Goal: Check status: Check status

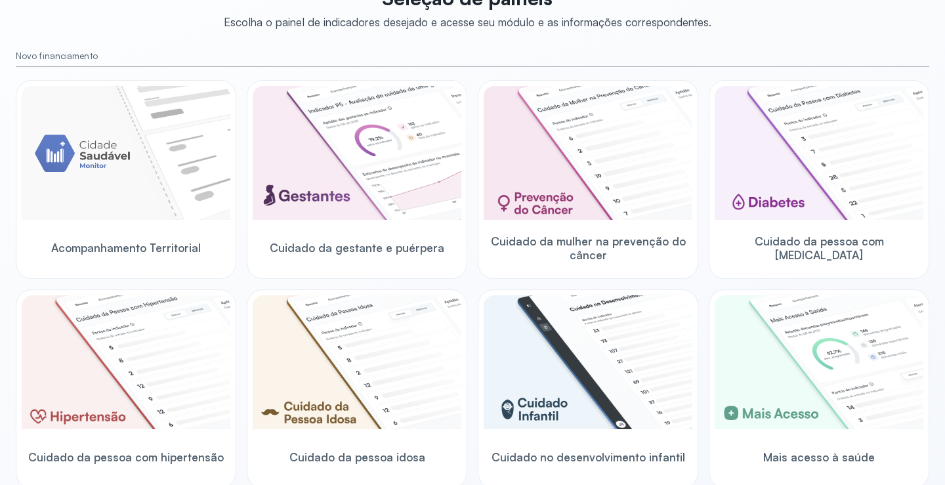
scroll to position [131, 0]
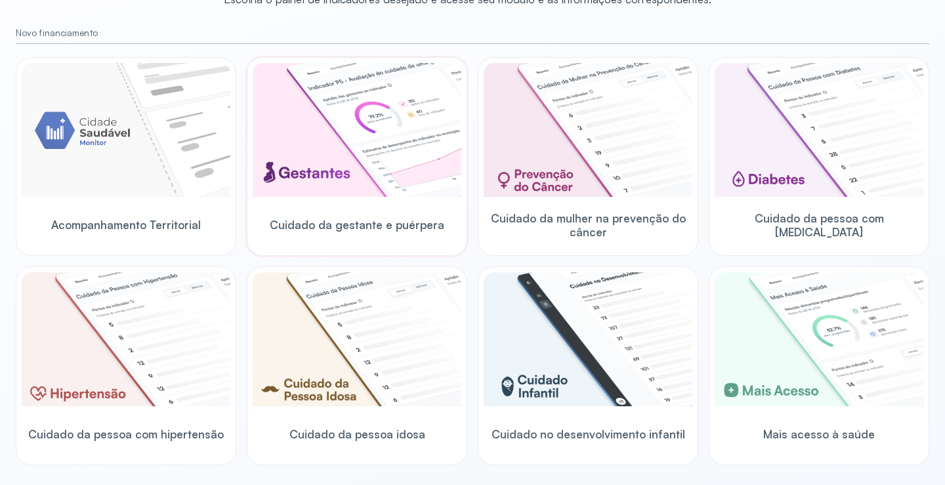
click at [369, 156] on img at bounding box center [357, 130] width 209 height 134
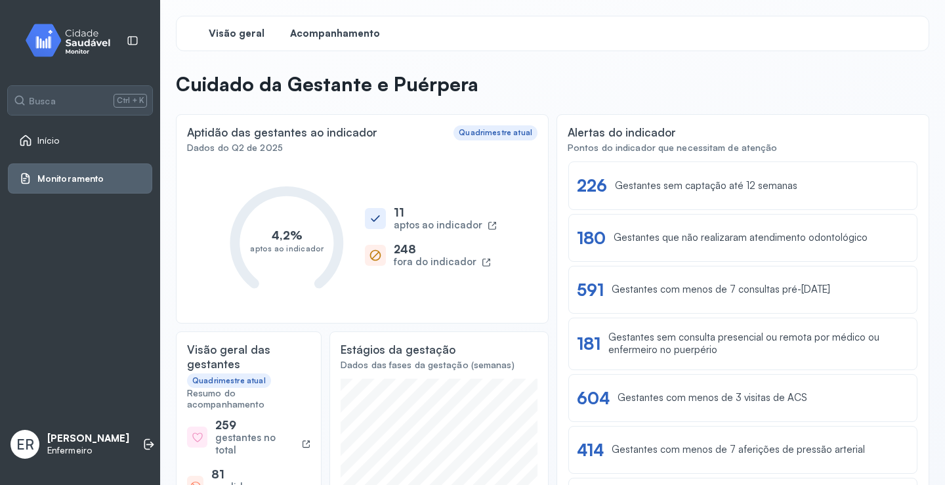
click at [310, 39] on span "Acompanhamento" at bounding box center [335, 34] width 90 height 12
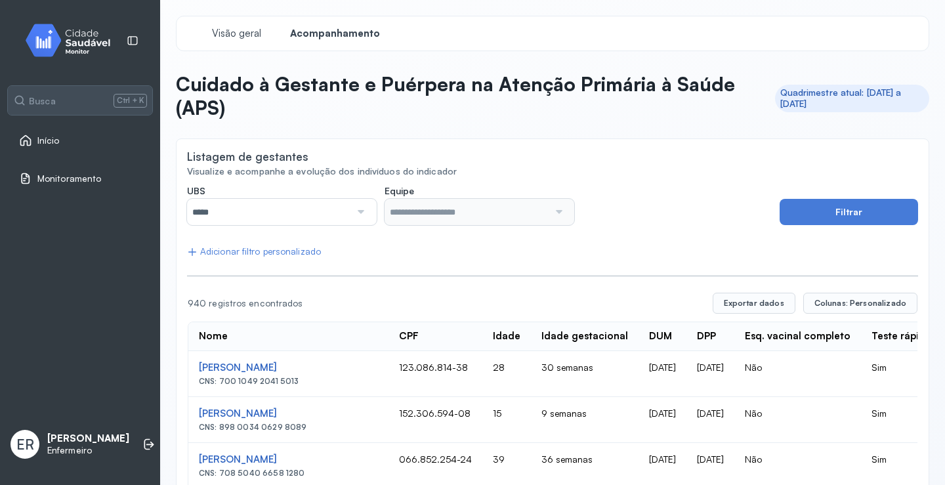
click at [364, 204] on div at bounding box center [359, 212] width 18 height 26
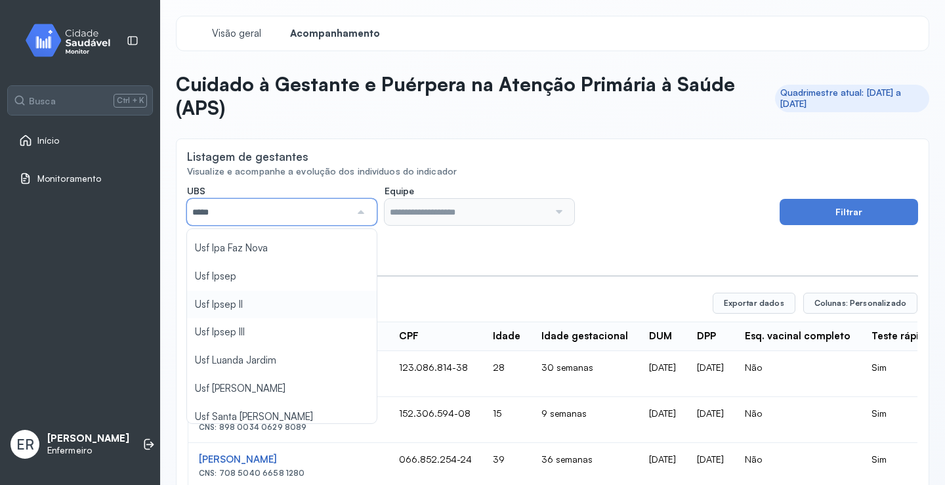
scroll to position [459, 0]
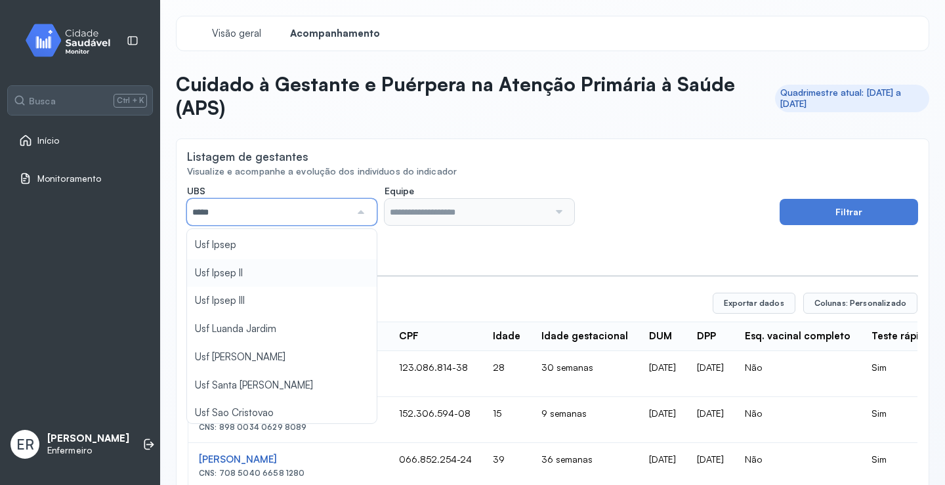
type input "*****"
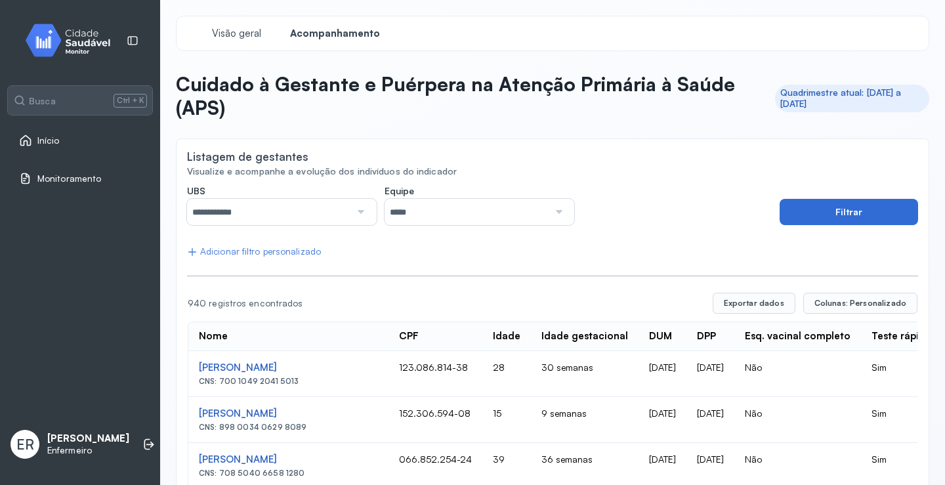
click at [875, 208] on button "Filtrar" at bounding box center [849, 212] width 138 height 26
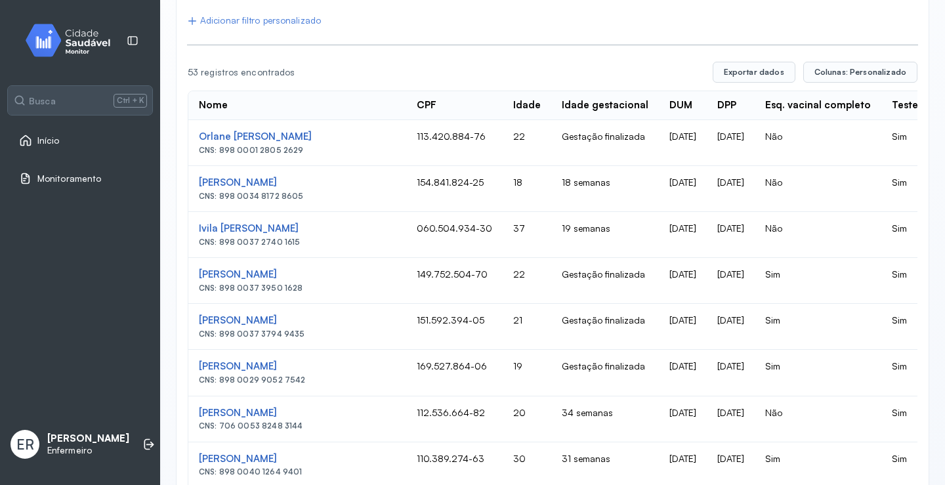
scroll to position [262, 0]
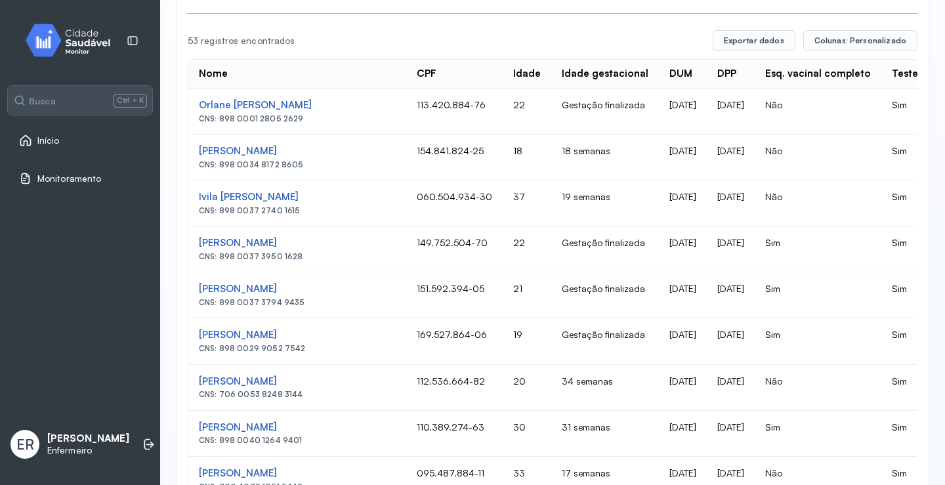
drag, startPoint x: 803, startPoint y: 323, endPoint x: 701, endPoint y: 318, distance: 101.8
click at [723, 322] on td "[DATE]" at bounding box center [731, 341] width 48 height 46
drag, startPoint x: 723, startPoint y: 322, endPoint x: 595, endPoint y: 326, distance: 128.0
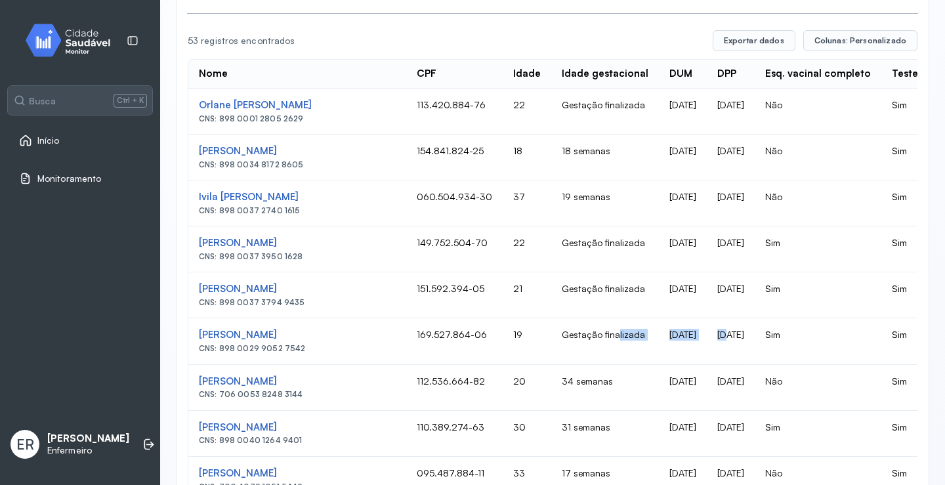
click at [696, 345] on td "[DATE]" at bounding box center [683, 341] width 48 height 46
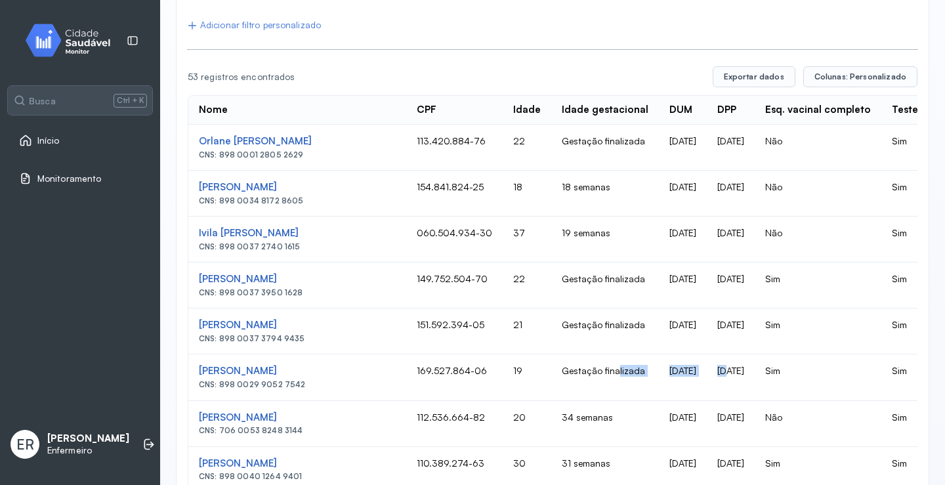
scroll to position [197, 0]
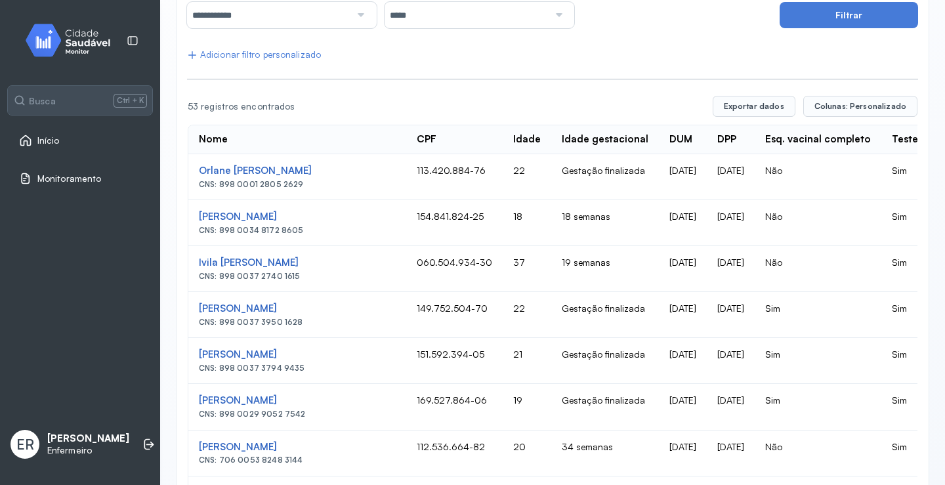
click at [677, 327] on td "[DATE]" at bounding box center [683, 315] width 48 height 46
drag, startPoint x: 677, startPoint y: 327, endPoint x: 528, endPoint y: 356, distance: 151.6
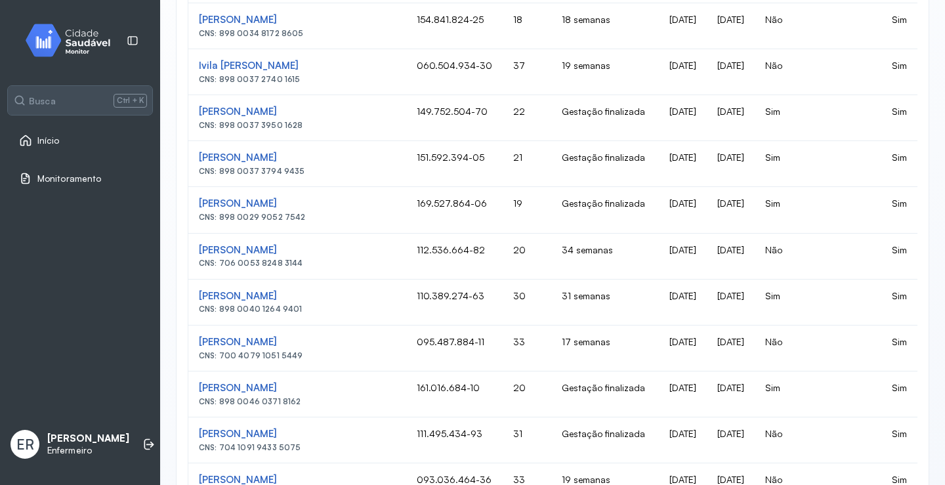
click at [659, 333] on td "[DATE]" at bounding box center [683, 348] width 48 height 46
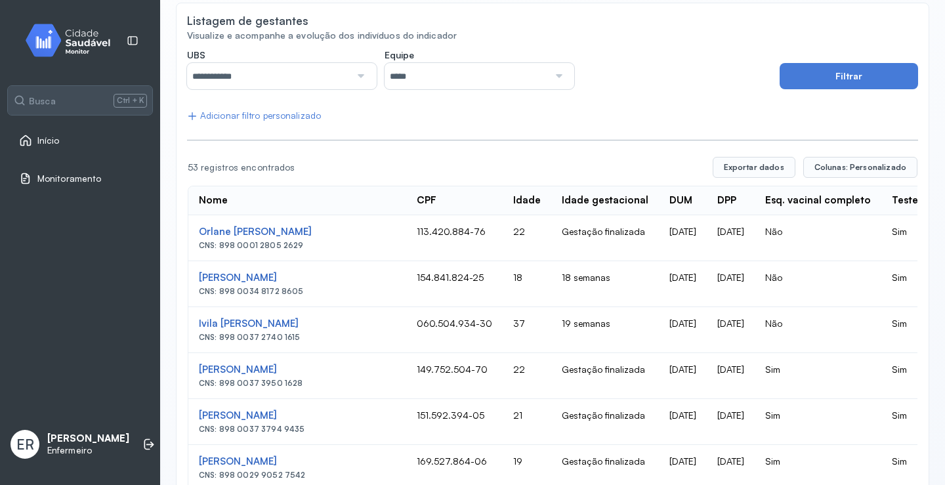
scroll to position [131, 0]
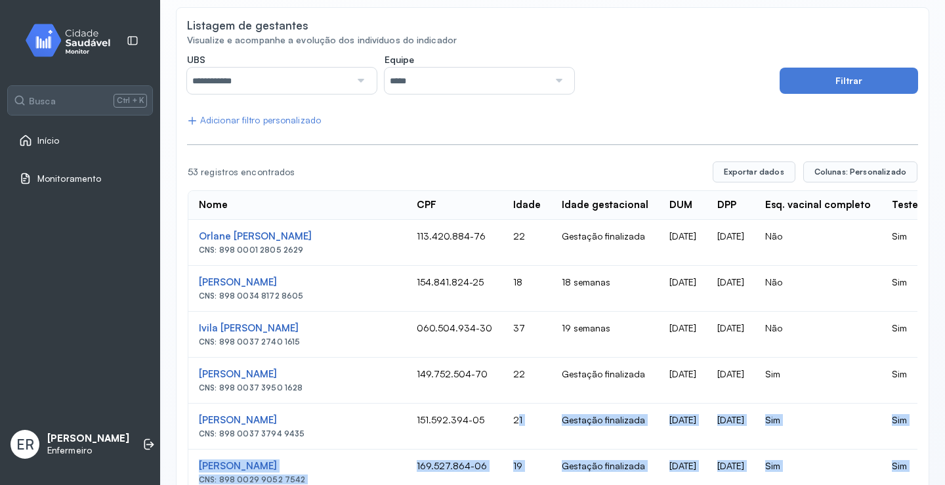
drag, startPoint x: 596, startPoint y: 390, endPoint x: 496, endPoint y: 404, distance: 101.3
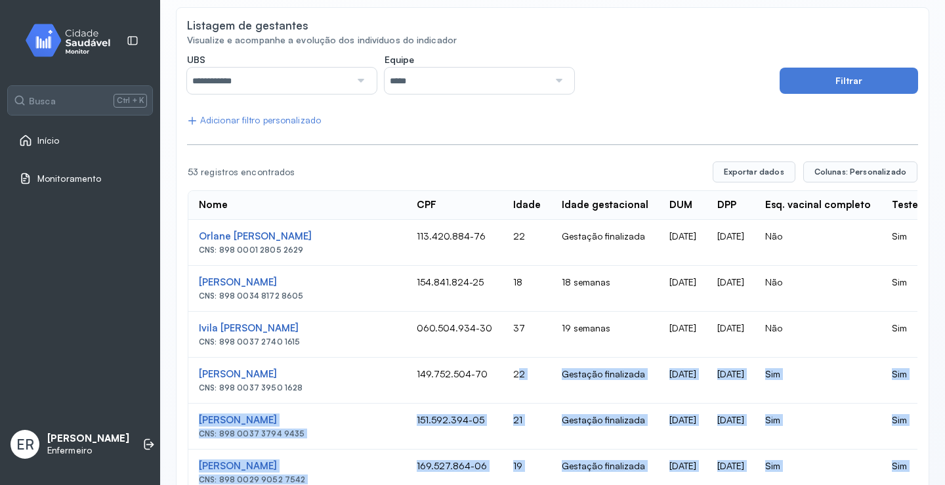
click at [503, 402] on td "22" at bounding box center [527, 381] width 49 height 46
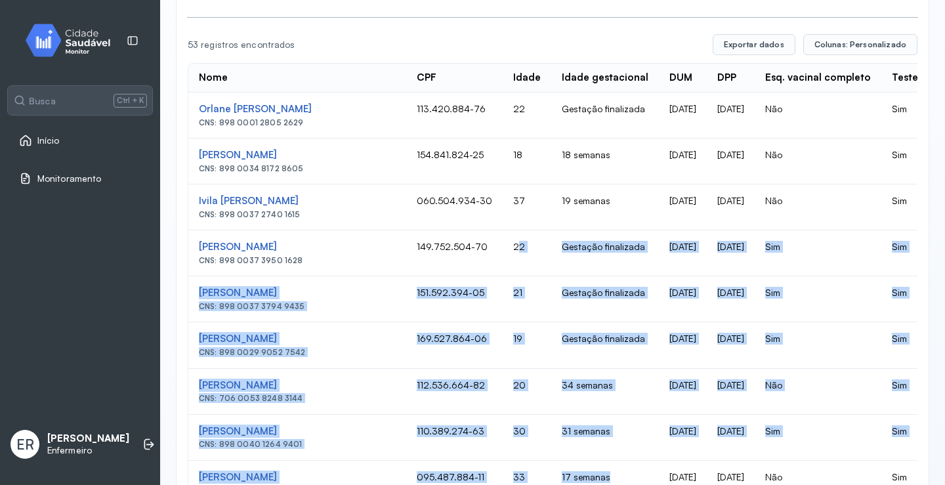
scroll to position [262, 0]
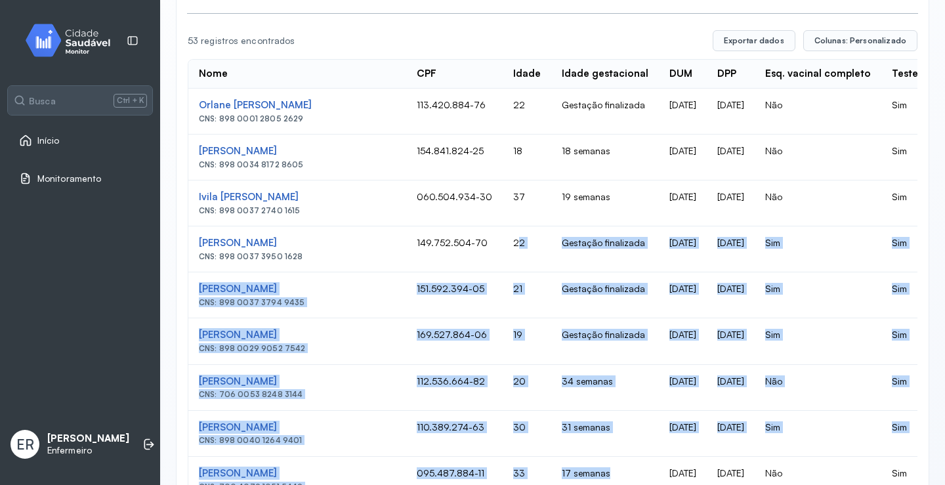
click at [830, 361] on td "Sim" at bounding box center [818, 341] width 127 height 46
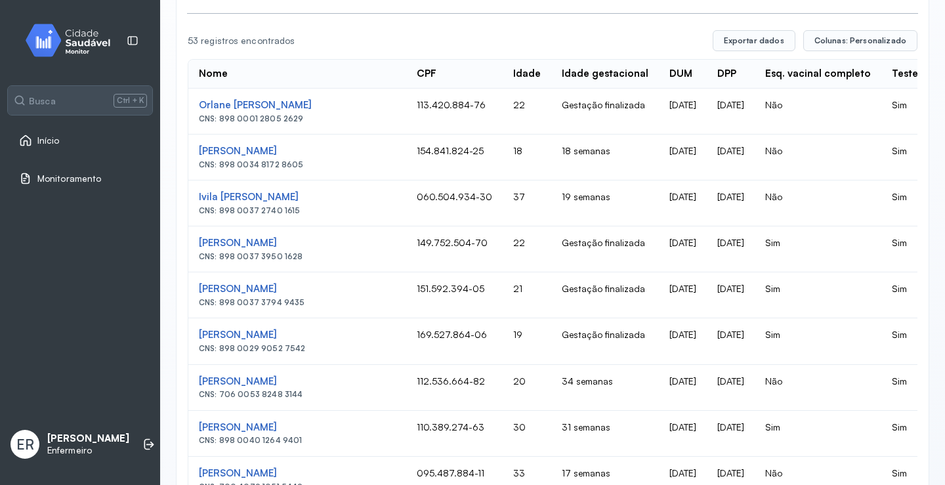
drag, startPoint x: 727, startPoint y: 387, endPoint x: 673, endPoint y: 395, distance: 55.0
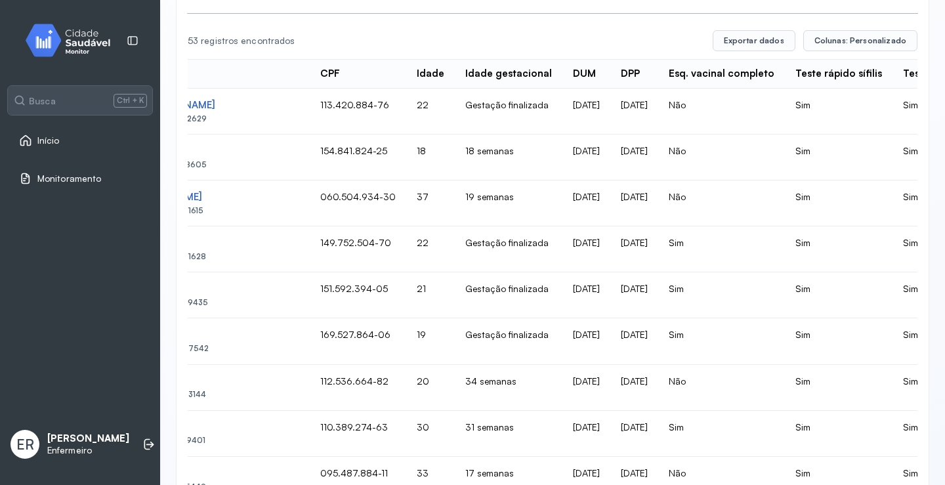
scroll to position [0, 197]
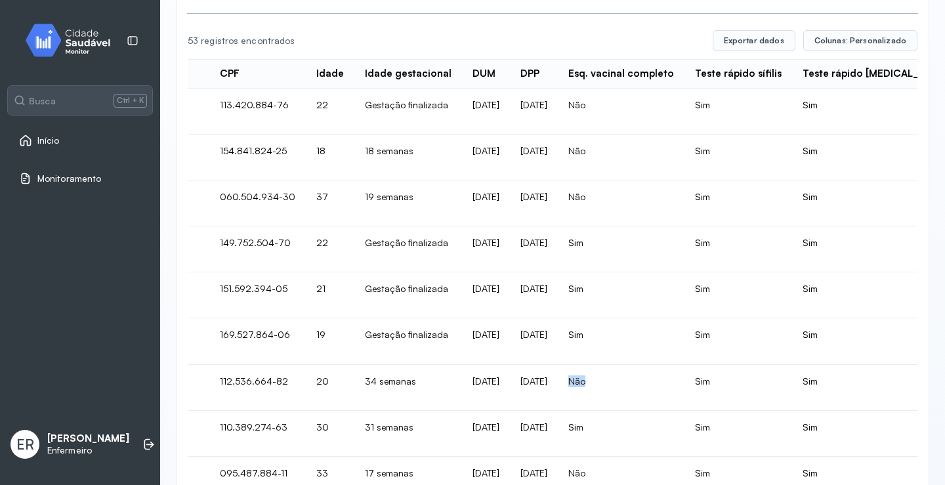
drag, startPoint x: 724, startPoint y: 389, endPoint x: 606, endPoint y: 402, distance: 118.8
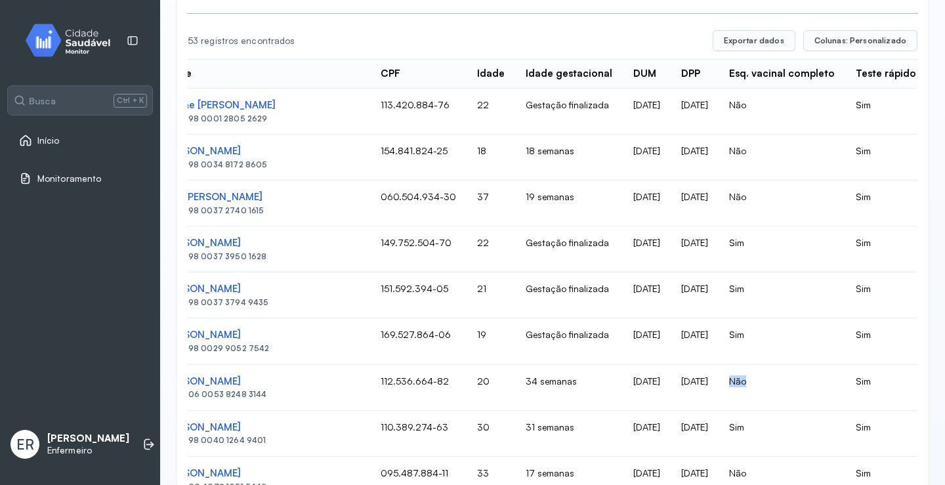
scroll to position [0, 0]
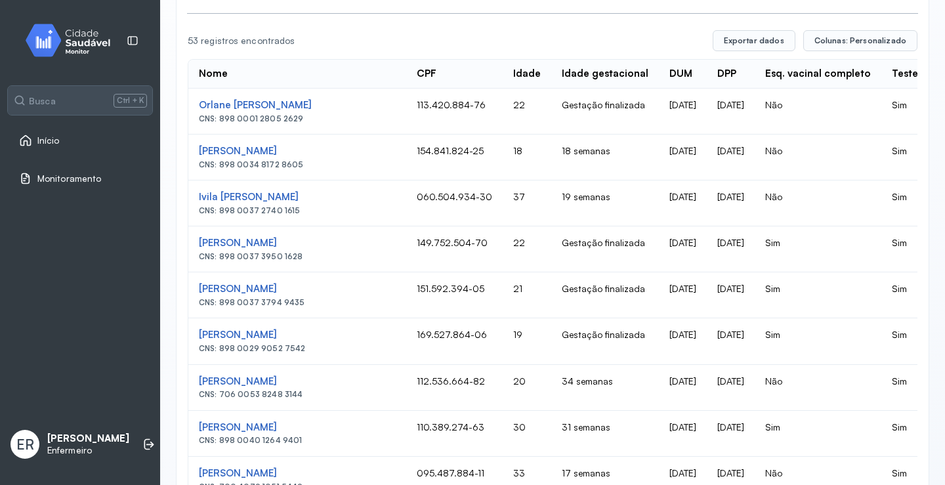
click at [528, 403] on td "20" at bounding box center [527, 388] width 49 height 46
